Goal: Task Accomplishment & Management: Complete application form

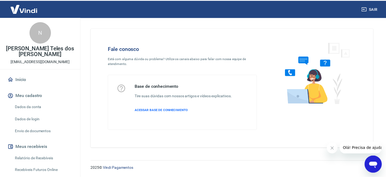
scroll to position [27, 0]
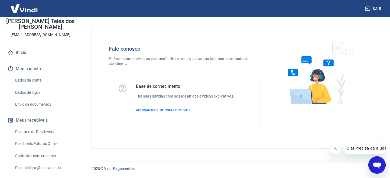
click at [35, 104] on link "Envio de documentos" at bounding box center [44, 104] width 62 height 11
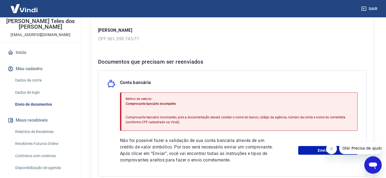
scroll to position [129, 0]
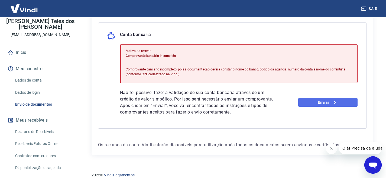
click at [321, 98] on link "Enviar" at bounding box center [328, 102] width 59 height 9
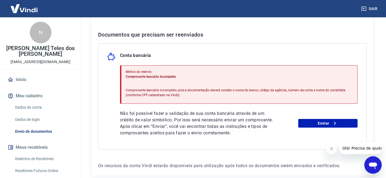
scroll to position [129, 0]
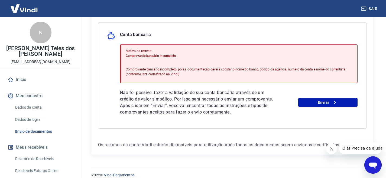
click at [331, 150] on icon "Fechar mensagem da empresa" at bounding box center [332, 149] width 4 height 4
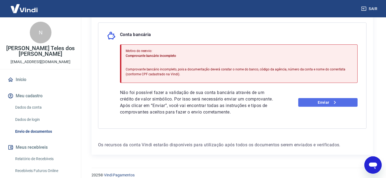
click at [338, 99] on icon at bounding box center [335, 102] width 7 height 7
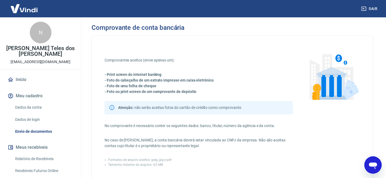
scroll to position [81, 0]
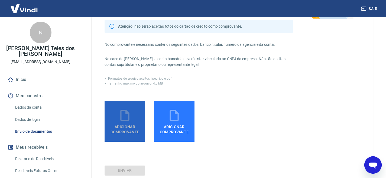
click at [131, 125] on span "Adicionar comprovante" at bounding box center [125, 128] width 36 height 12
click at [0, 0] on input "Adicionar comprovante" at bounding box center [0, 0] width 0 height 0
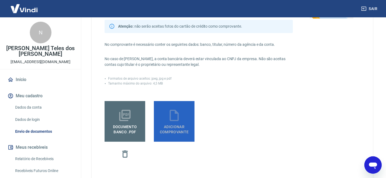
click at [166, 123] on span "Adicionar comprovante" at bounding box center [174, 128] width 36 height 12
click at [0, 0] on input "Adicionar comprovante" at bounding box center [0, 0] width 0 height 0
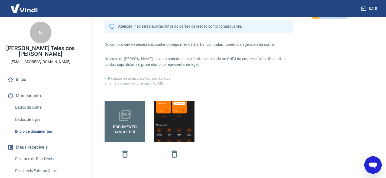
scroll to position [146, 0]
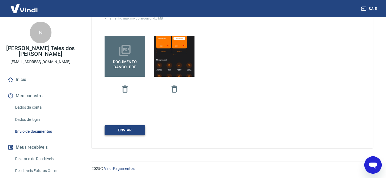
click at [128, 130] on button "ENVIAR" at bounding box center [125, 130] width 41 height 10
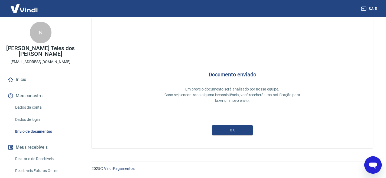
scroll to position [10, 0]
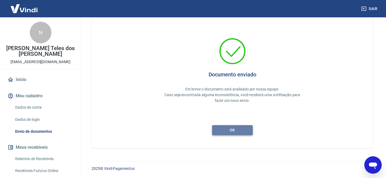
click at [230, 134] on button "ok" at bounding box center [232, 130] width 41 height 10
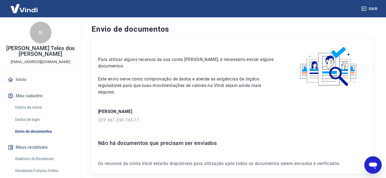
scroll to position [19, 0]
